Goal: Check status

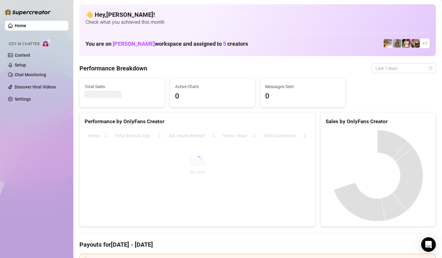
drag, startPoint x: 410, startPoint y: 70, endPoint x: 401, endPoint y: 92, distance: 24.1
click at [411, 70] on span "Last 7 days" at bounding box center [403, 68] width 57 height 9
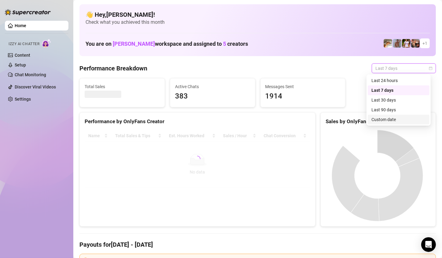
click at [393, 120] on div "Custom date" at bounding box center [398, 119] width 54 height 7
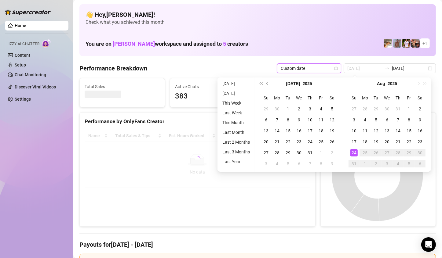
type input "[DATE]"
click at [351, 154] on div "24" at bounding box center [353, 152] width 7 height 7
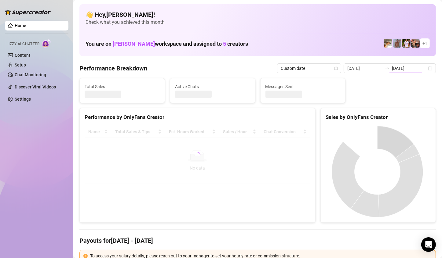
type input "[DATE]"
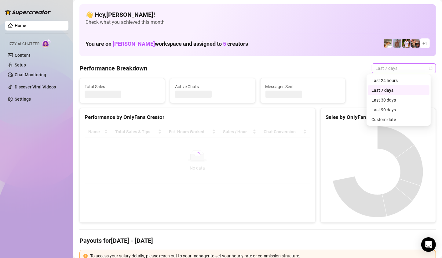
click at [419, 65] on span "Last 7 days" at bounding box center [403, 68] width 57 height 9
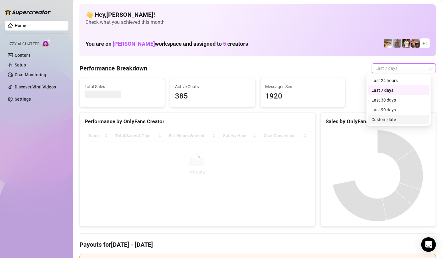
click at [392, 118] on div "Custom date" at bounding box center [398, 119] width 54 height 7
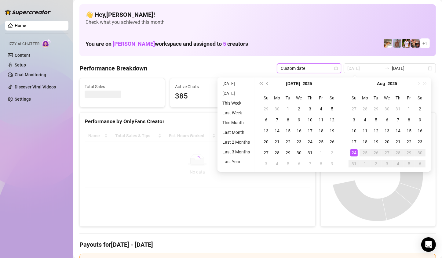
type input "[DATE]"
click at [355, 152] on div "24" at bounding box center [353, 152] width 7 height 7
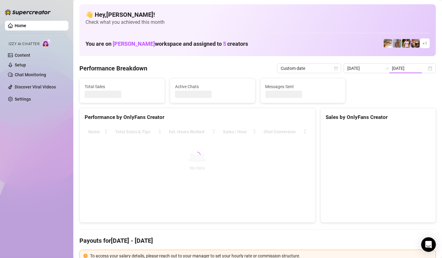
type input "[DATE]"
